Goal: Information Seeking & Learning: Learn about a topic

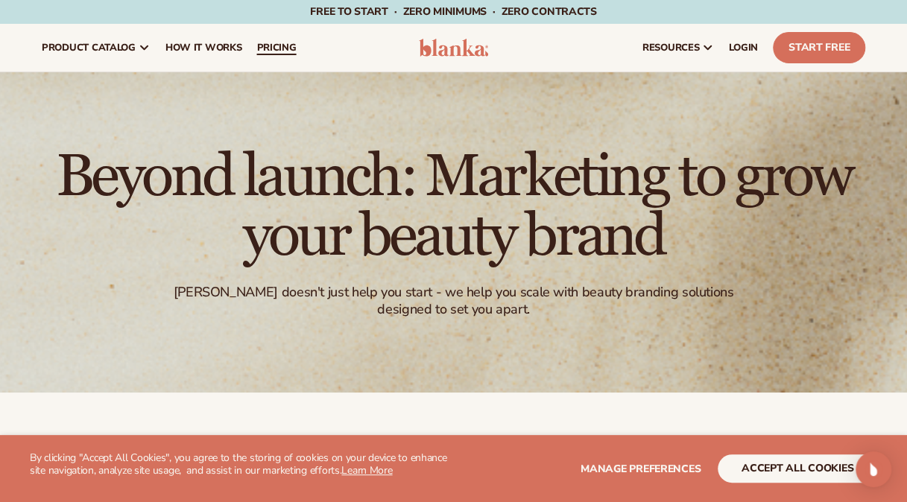
click at [277, 54] on link "pricing" at bounding box center [276, 48] width 54 height 48
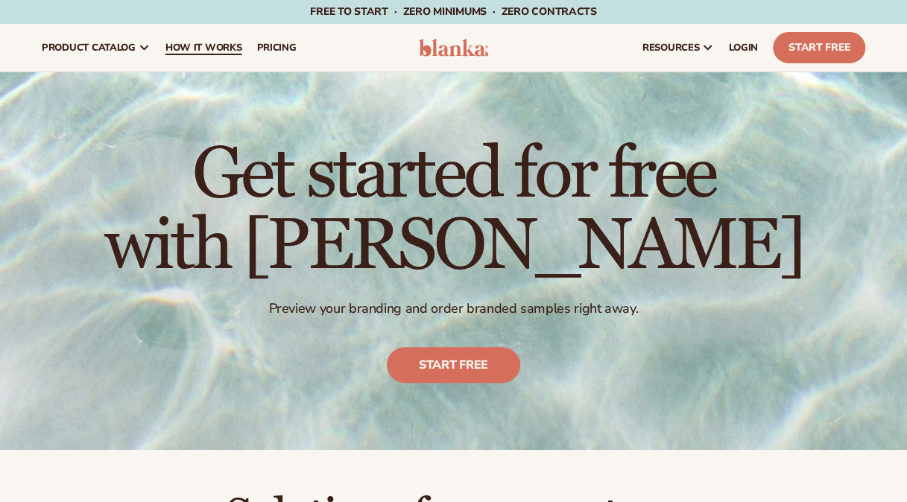
click at [229, 47] on span "How It Works" at bounding box center [203, 48] width 77 height 12
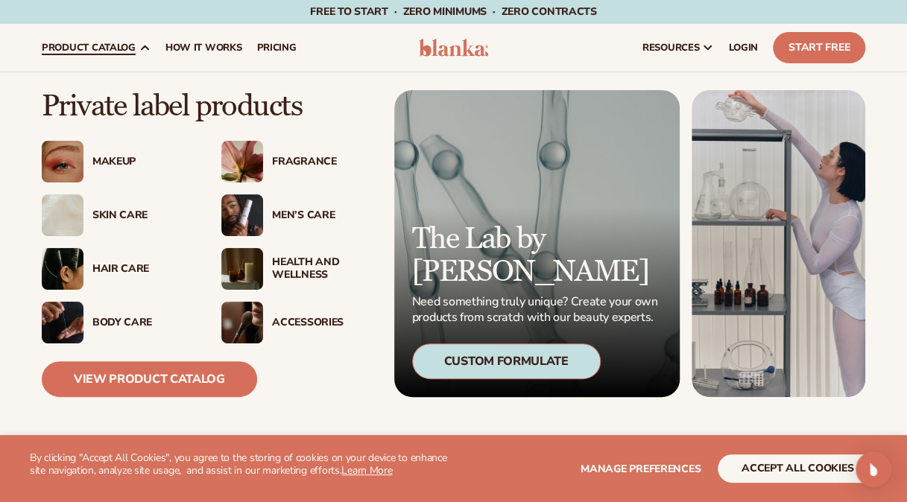
click at [139, 41] on link "product catalog" at bounding box center [96, 48] width 124 height 48
click at [111, 50] on span "product catalog" at bounding box center [89, 48] width 94 height 12
click at [140, 51] on icon at bounding box center [145, 48] width 12 height 12
click at [144, 45] on icon at bounding box center [145, 48] width 12 height 12
click at [146, 48] on icon at bounding box center [145, 48] width 12 height 12
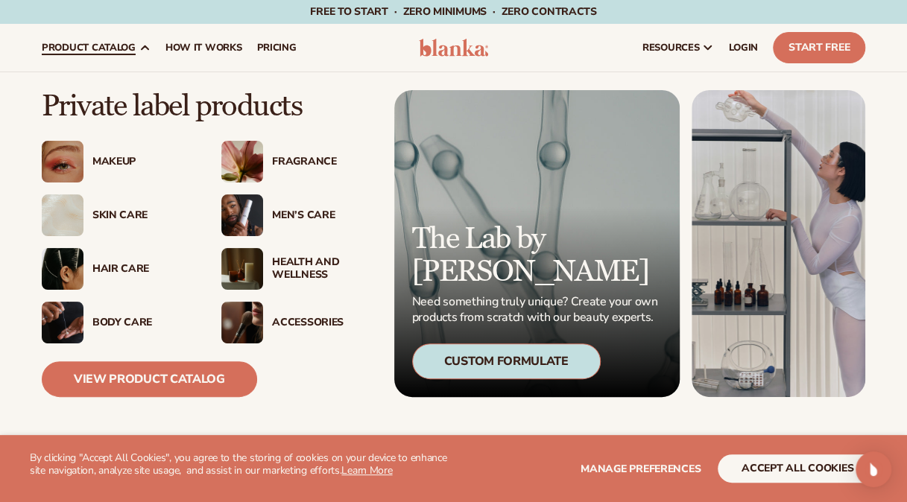
click at [146, 48] on icon at bounding box center [145, 48] width 12 height 12
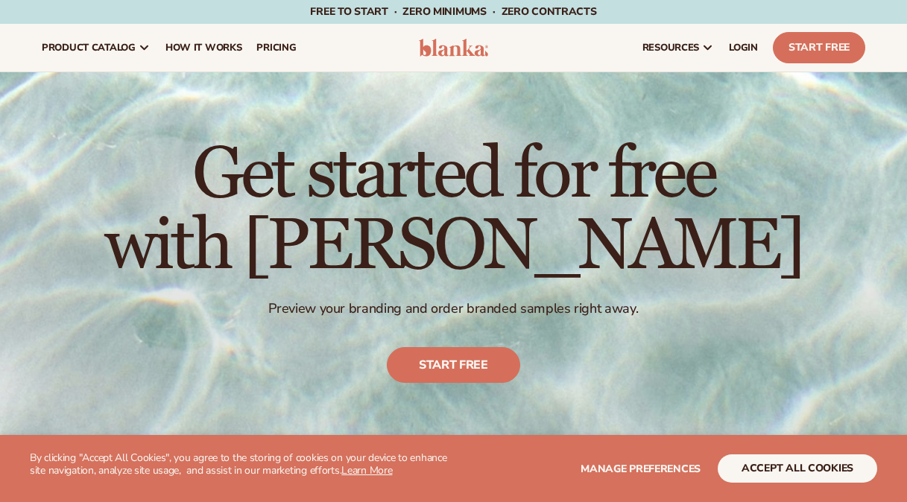
scroll to position [2, 0]
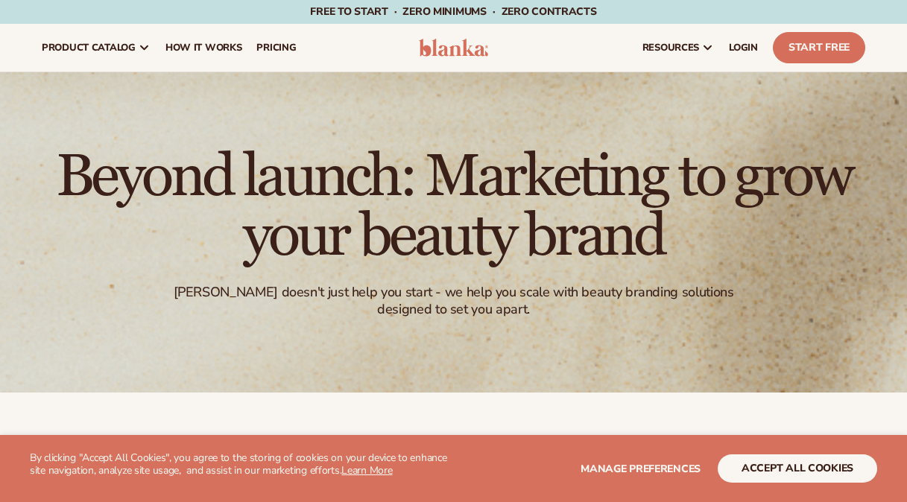
scroll to position [2, 0]
